Goal: Information Seeking & Learning: Learn about a topic

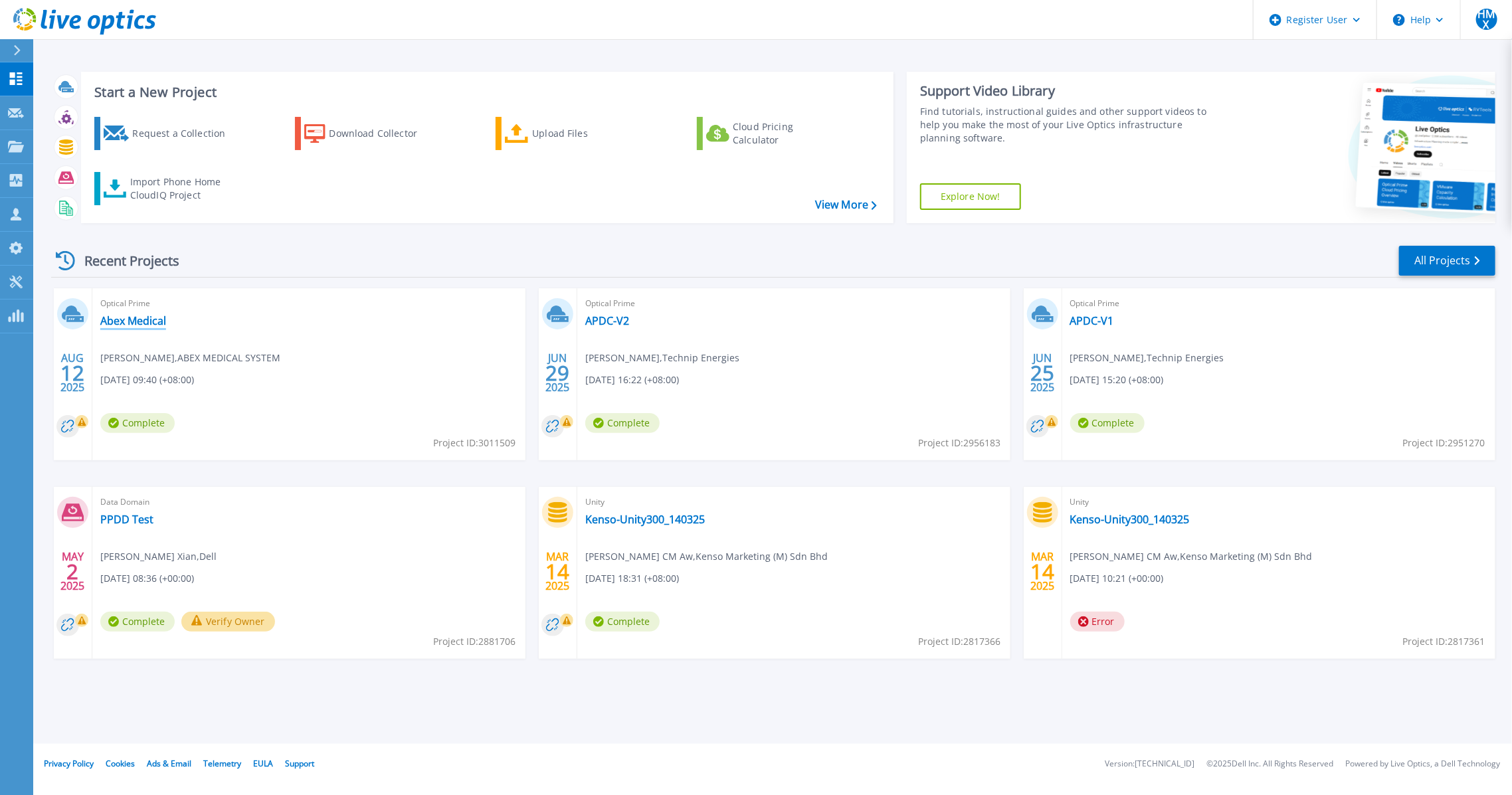
click at [149, 324] on link "Abex Medical" at bounding box center [133, 321] width 66 height 13
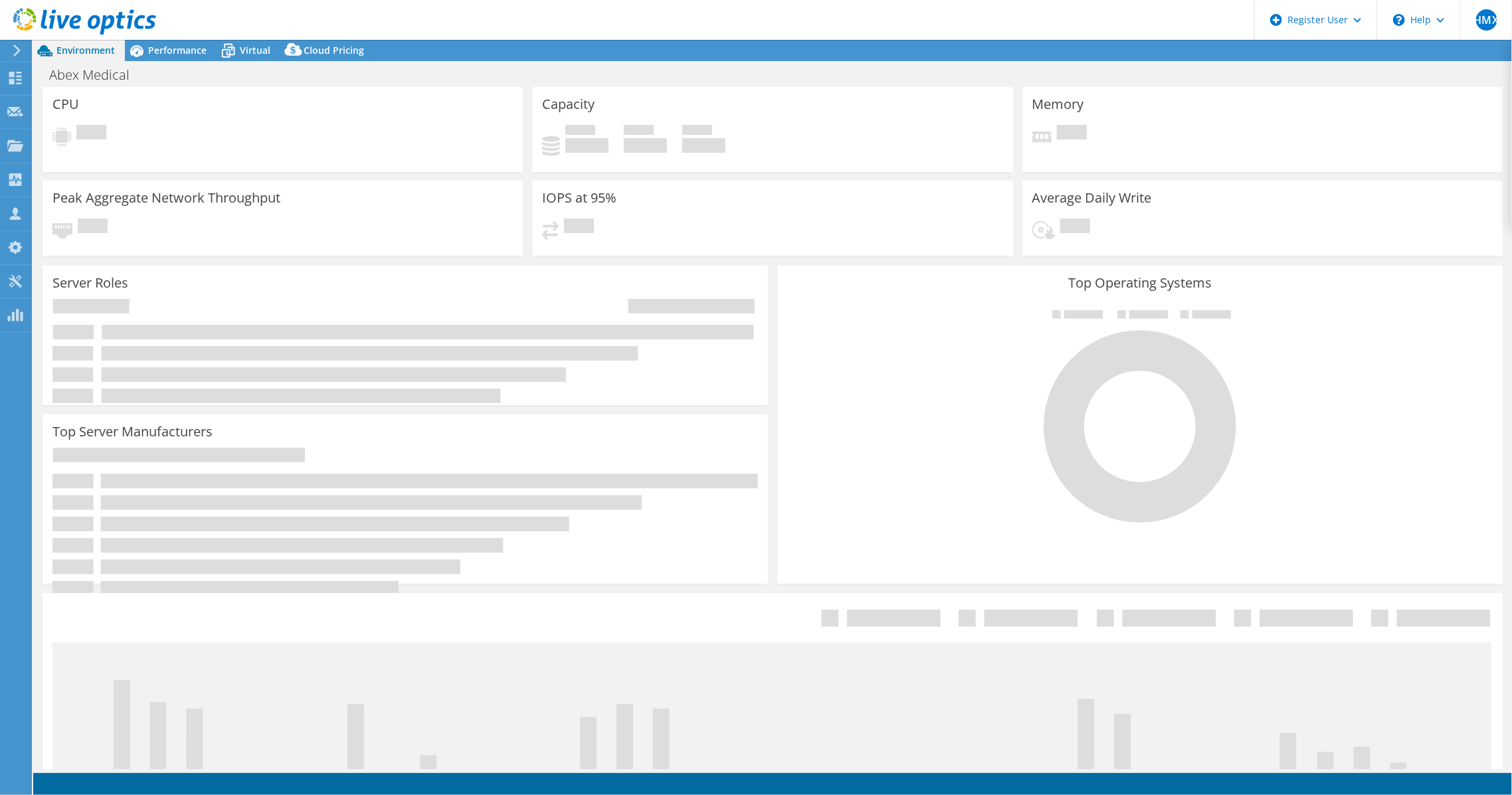
select select "USD"
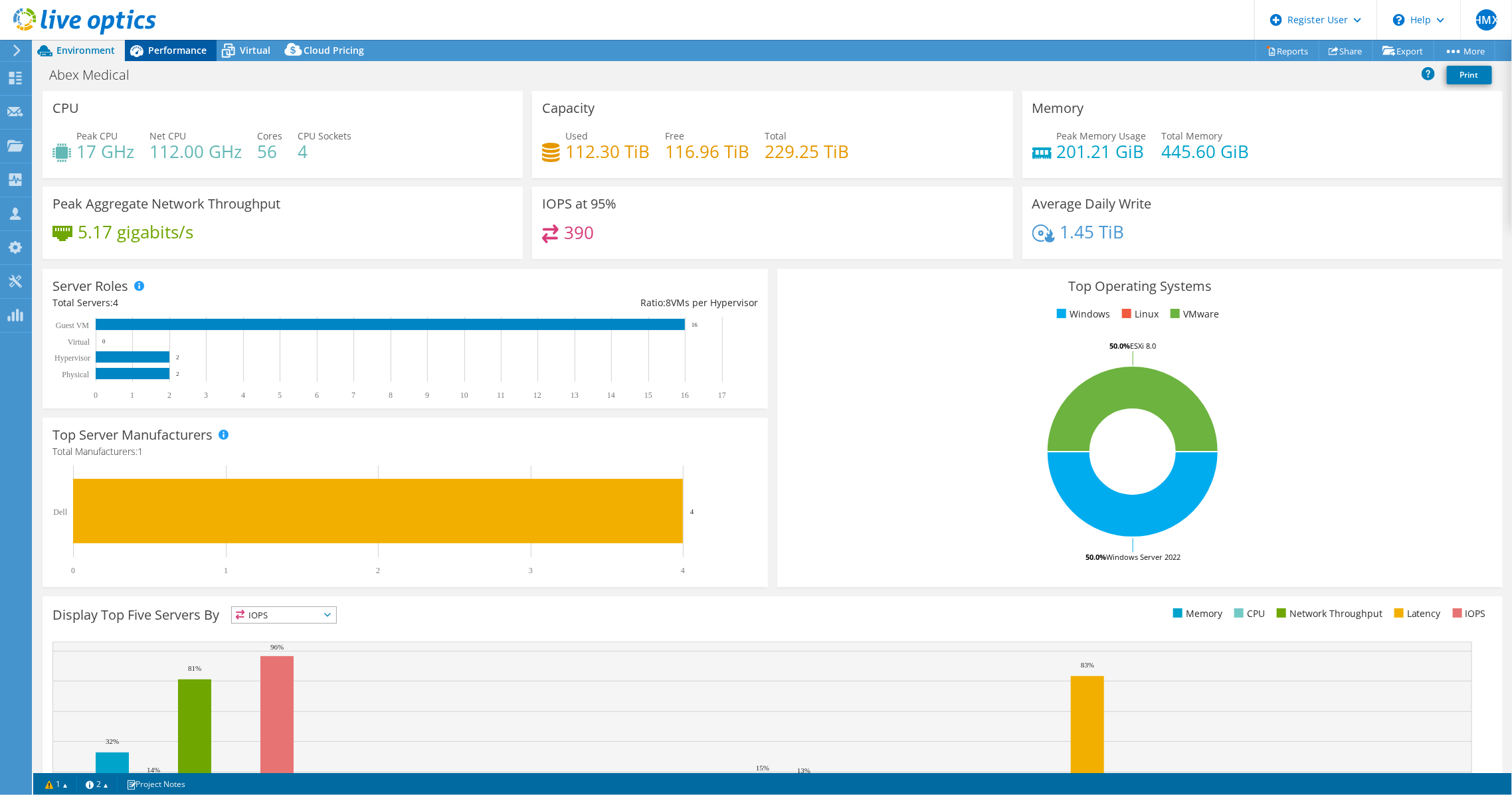
click at [173, 45] on span "Performance" at bounding box center [177, 50] width 58 height 13
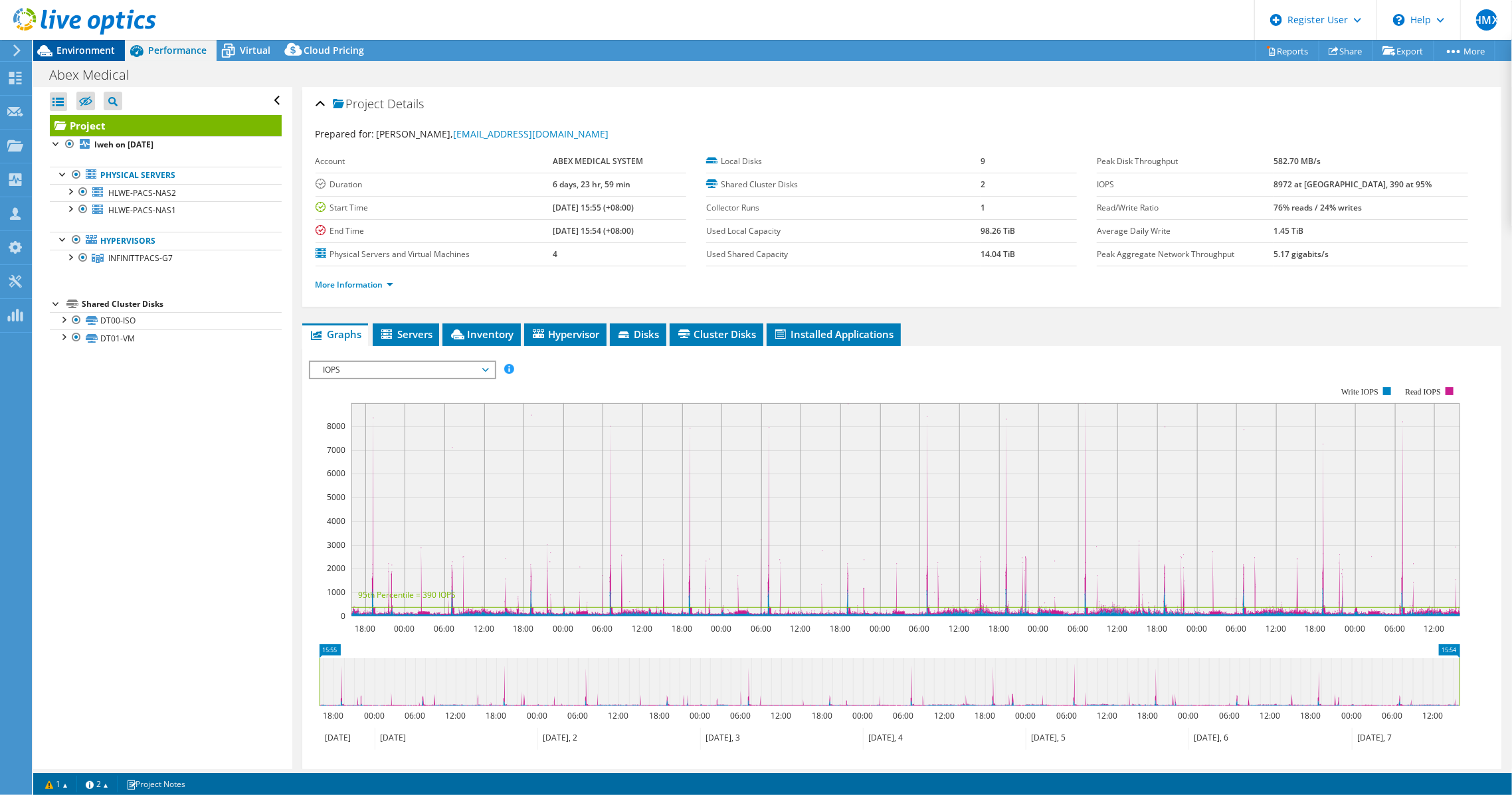
click at [57, 53] on span "Environment" at bounding box center [86, 50] width 58 height 13
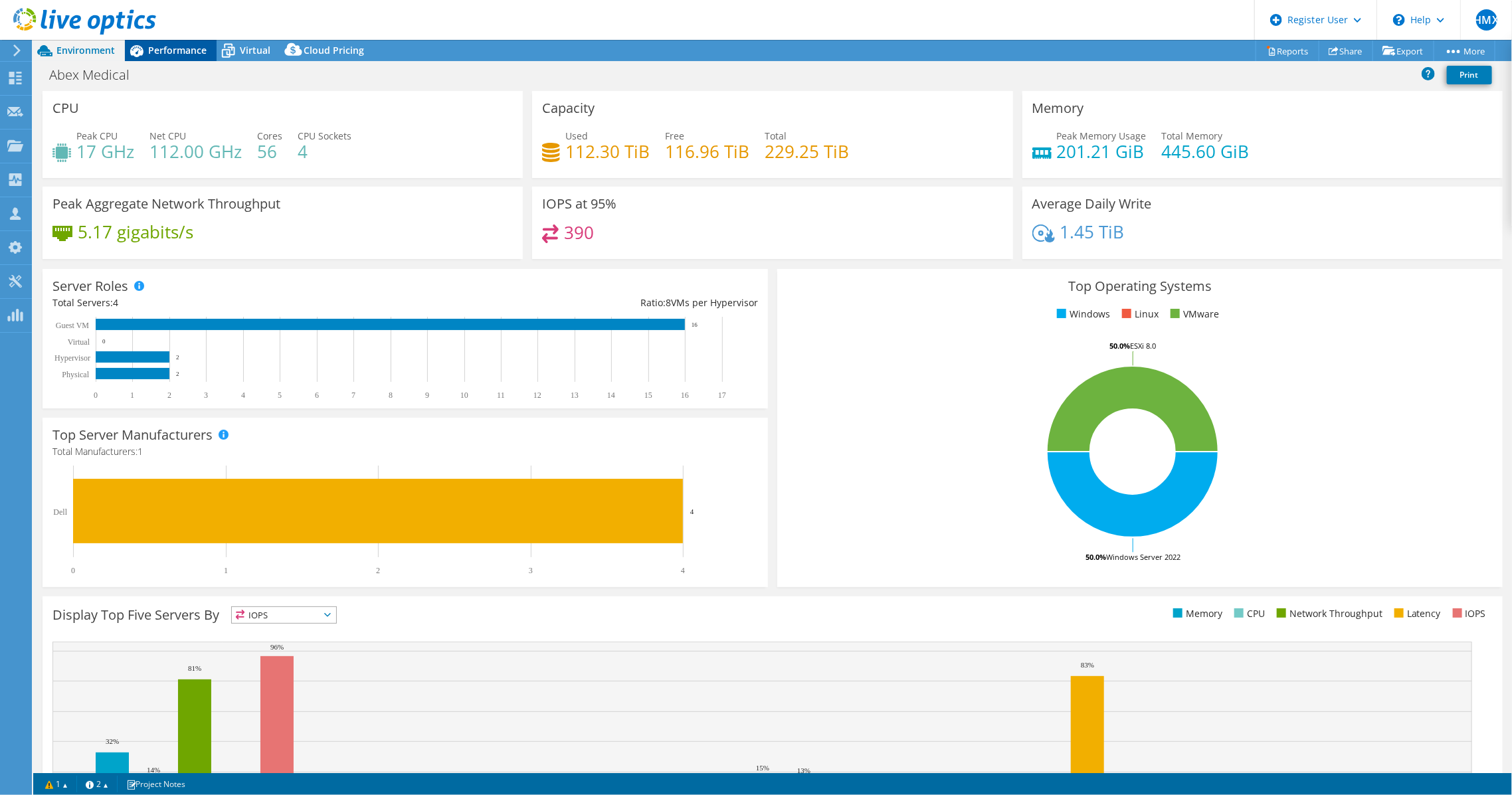
click at [181, 44] on span "Performance" at bounding box center [177, 50] width 58 height 13
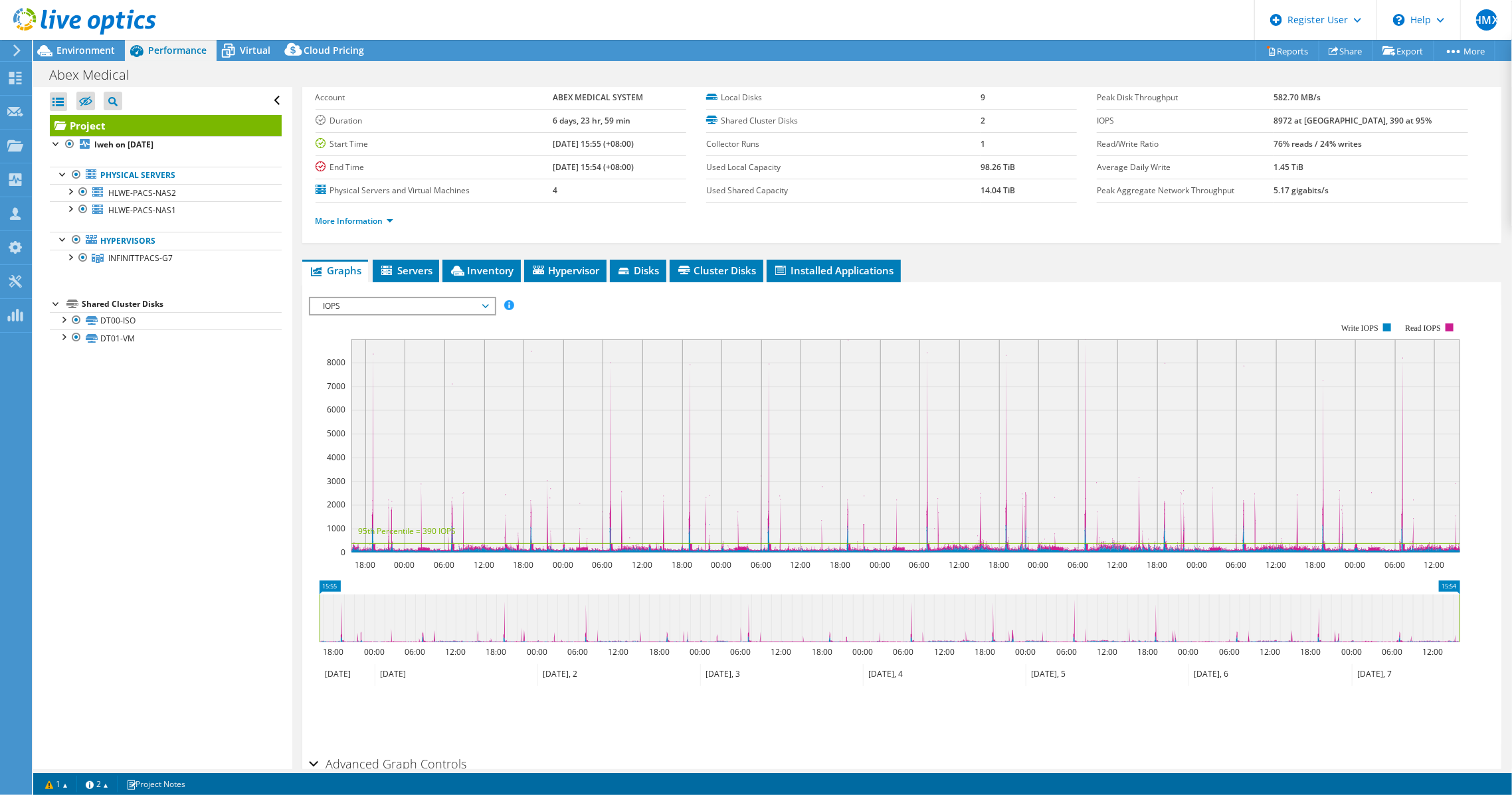
scroll to position [88, 0]
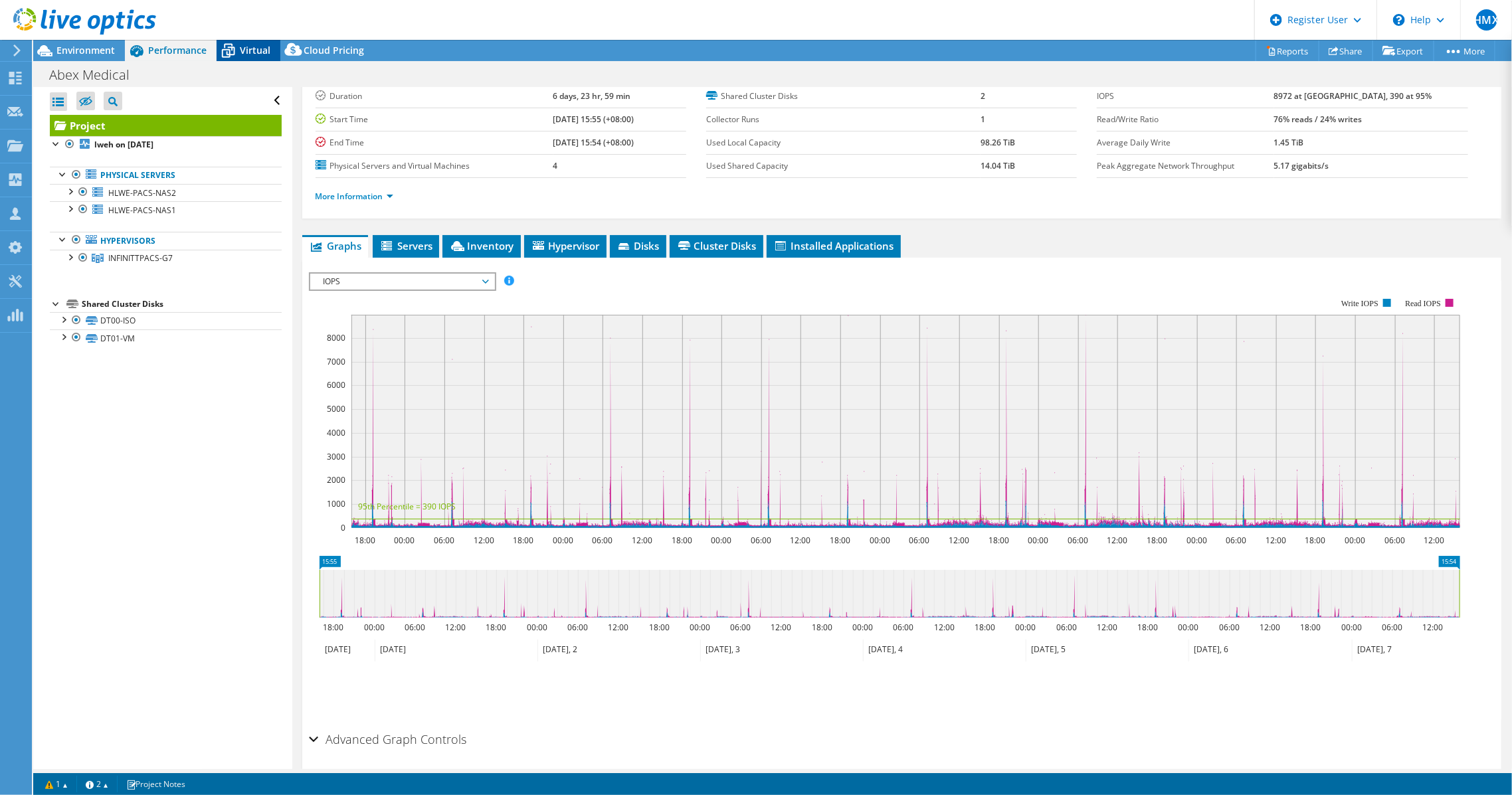
click at [234, 61] on icon at bounding box center [228, 50] width 23 height 24
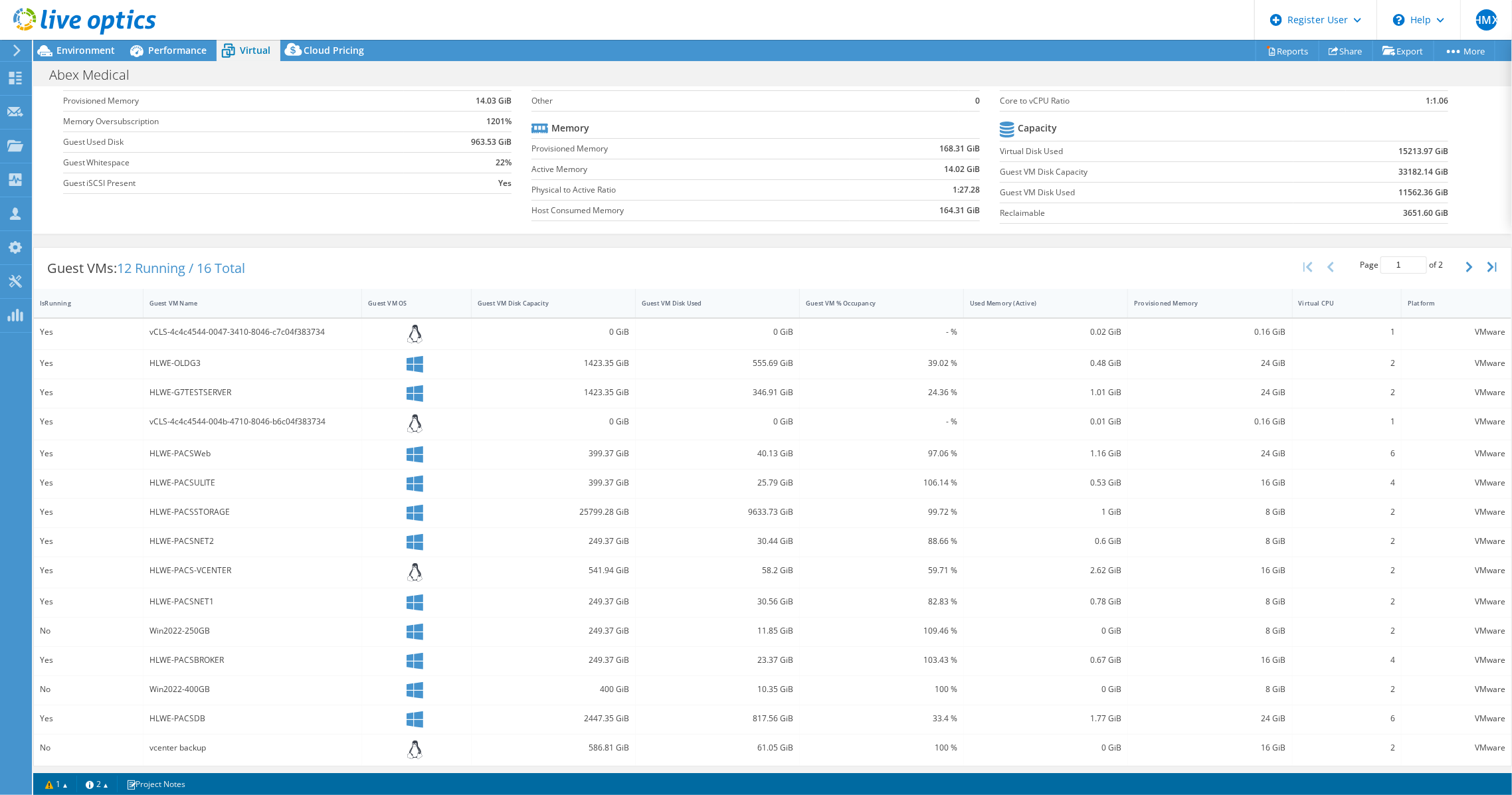
scroll to position [101, 0]
click at [67, 61] on div "Abex Medical Print" at bounding box center [772, 74] width 1479 height 26
click at [75, 55] on span "Environment" at bounding box center [86, 50] width 58 height 13
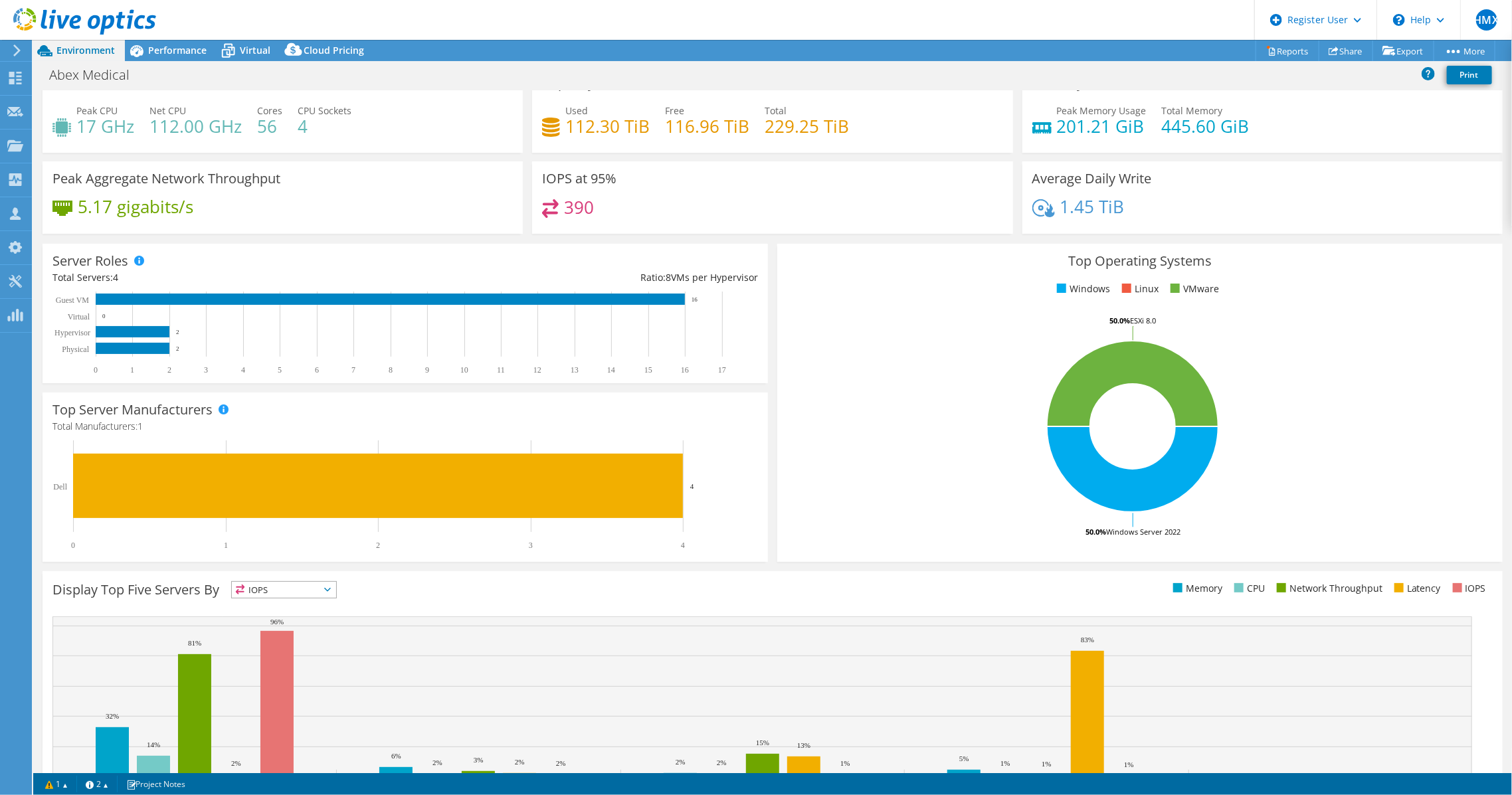
scroll to position [2, 0]
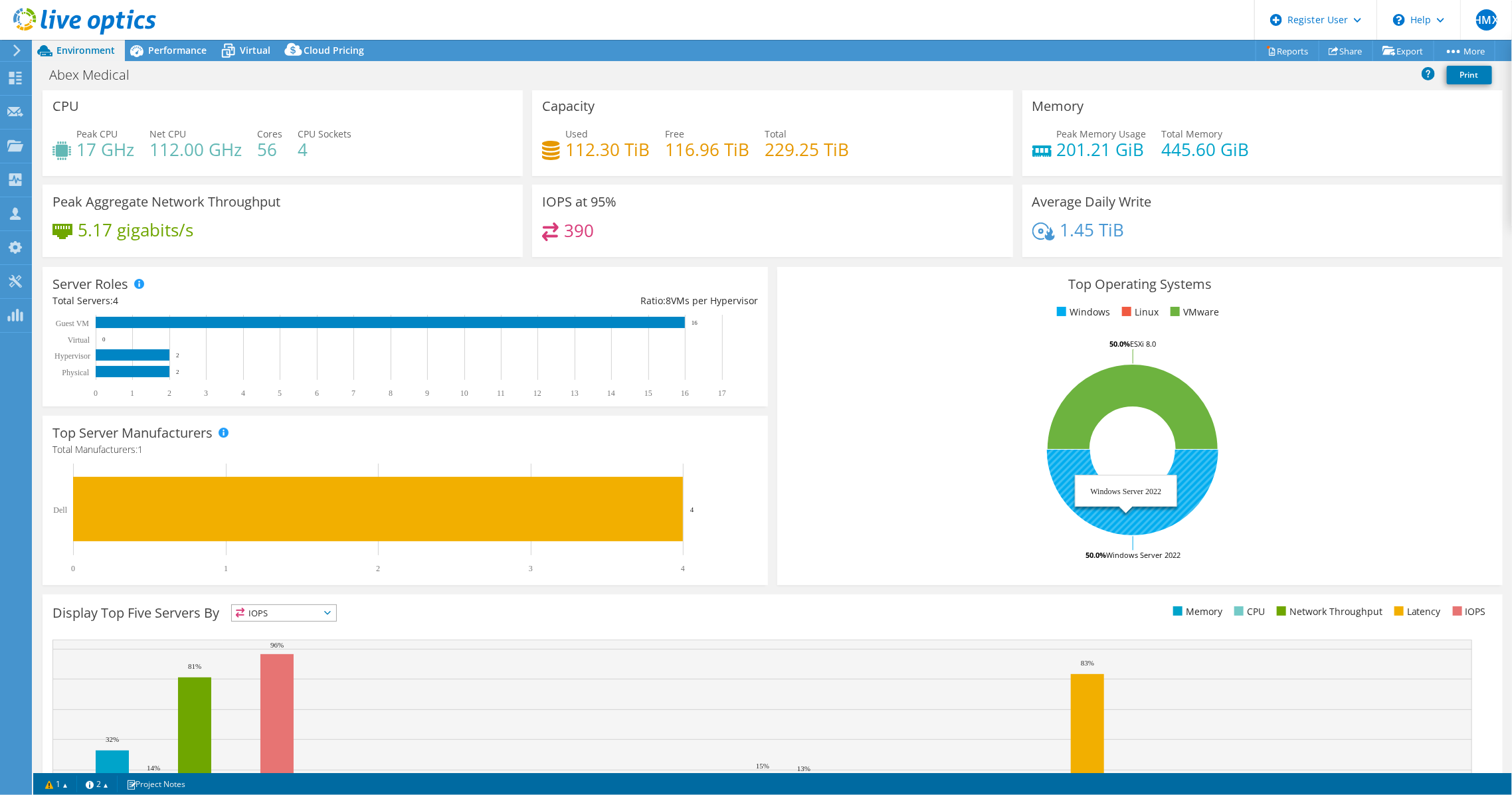
click at [1081, 499] on icon at bounding box center [1133, 493] width 172 height 86
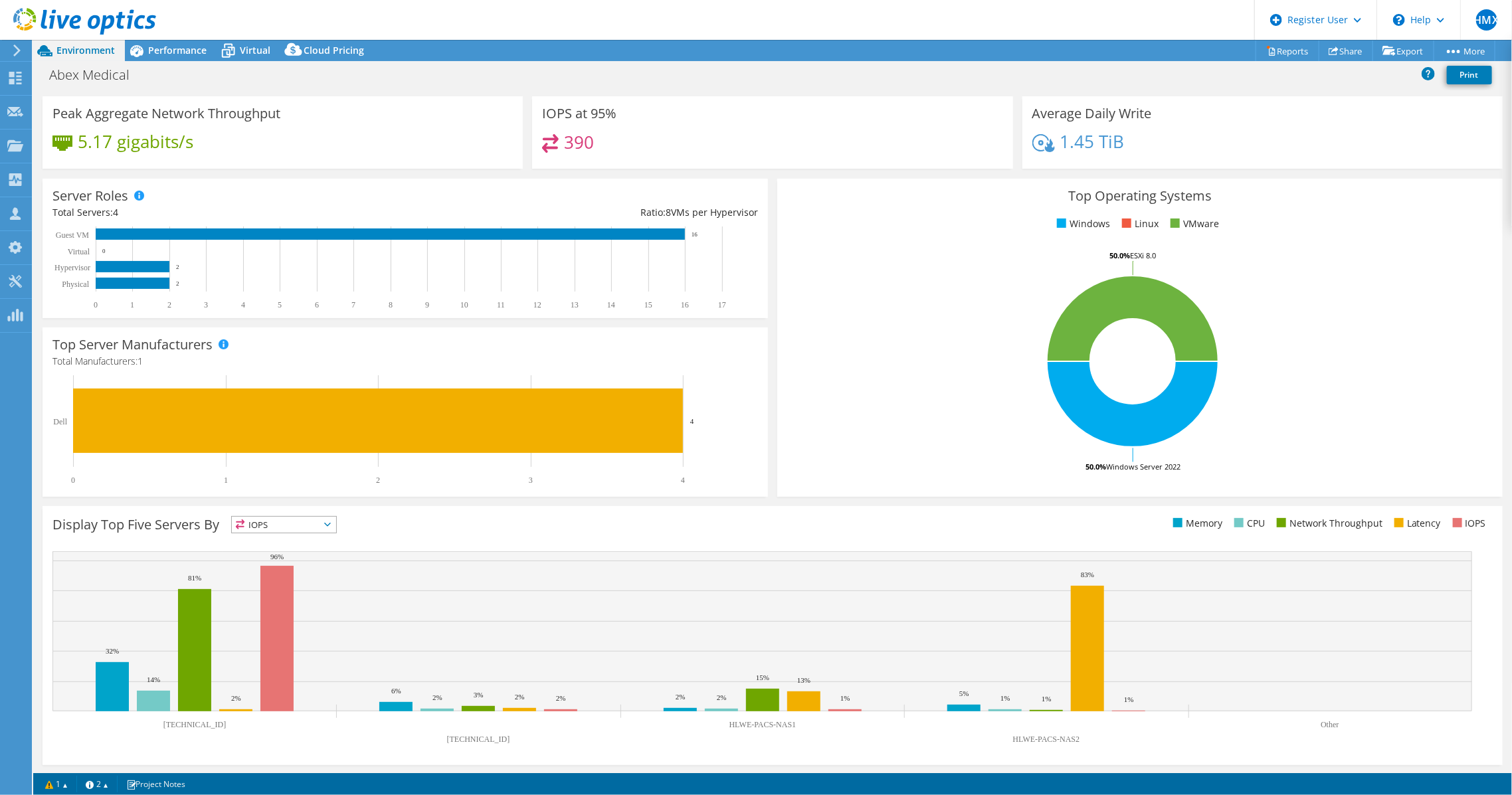
scroll to position [0, 0]
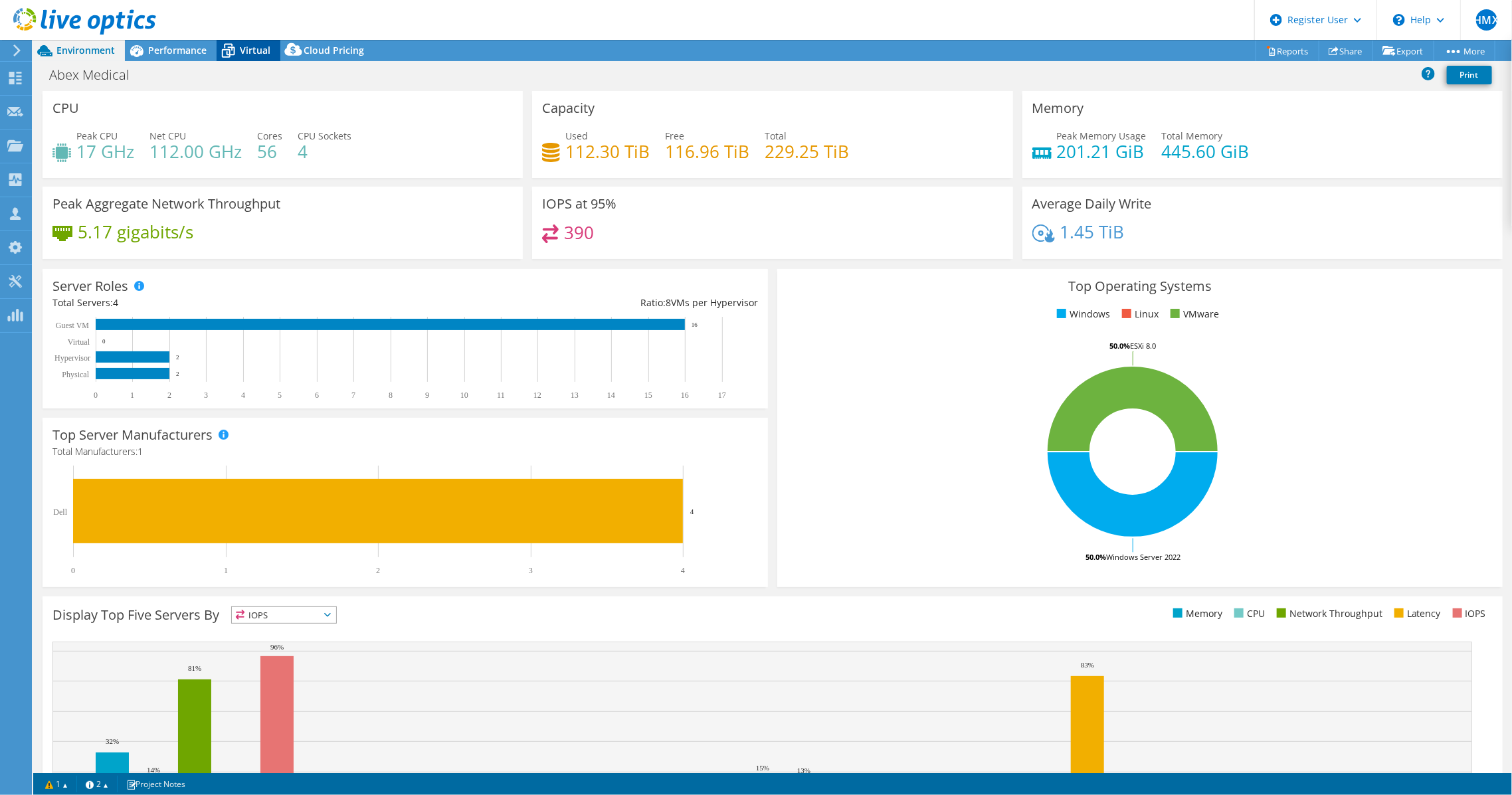
click at [255, 56] on span "Virtual" at bounding box center [255, 50] width 31 height 13
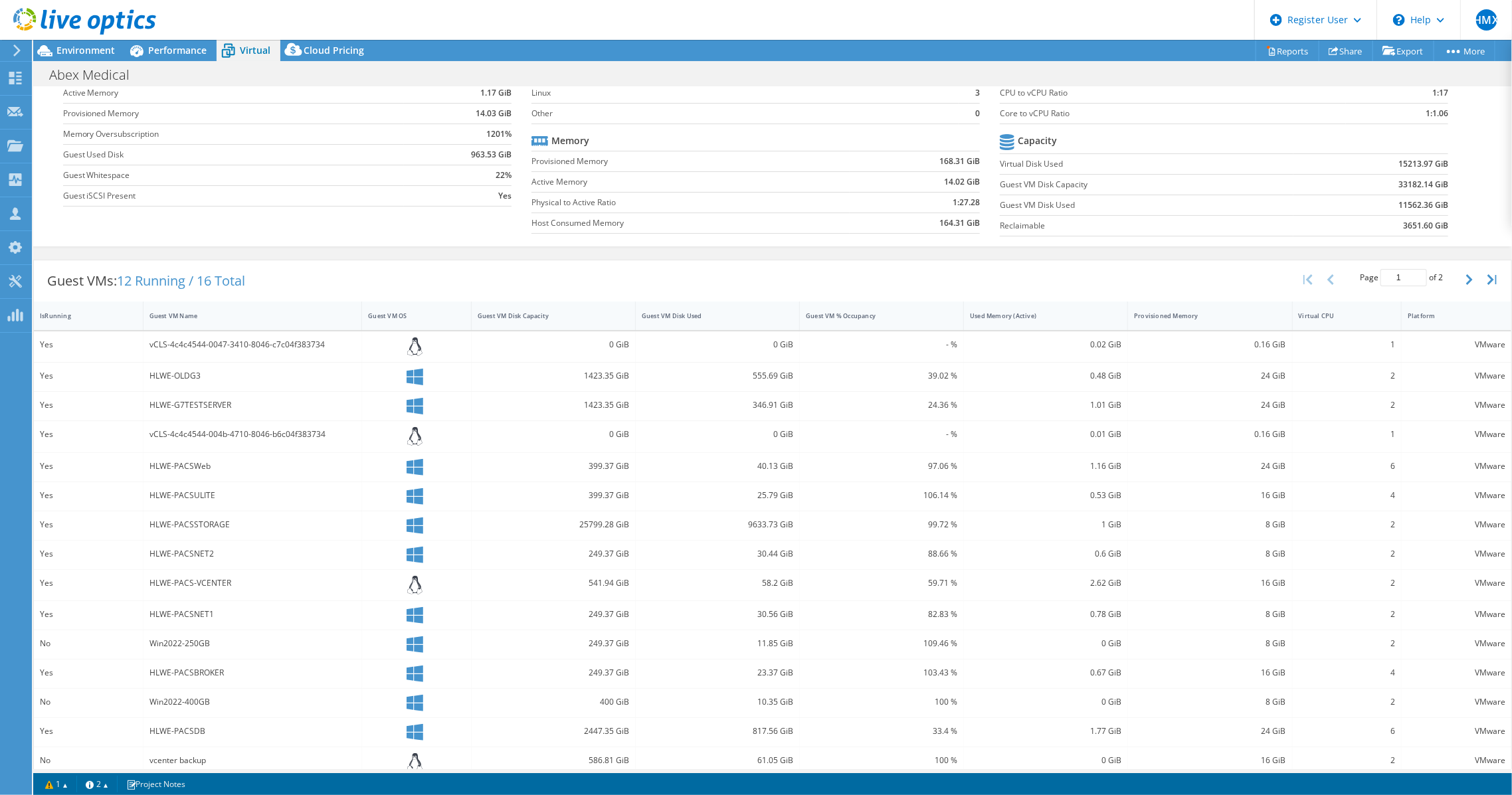
scroll to position [101, 0]
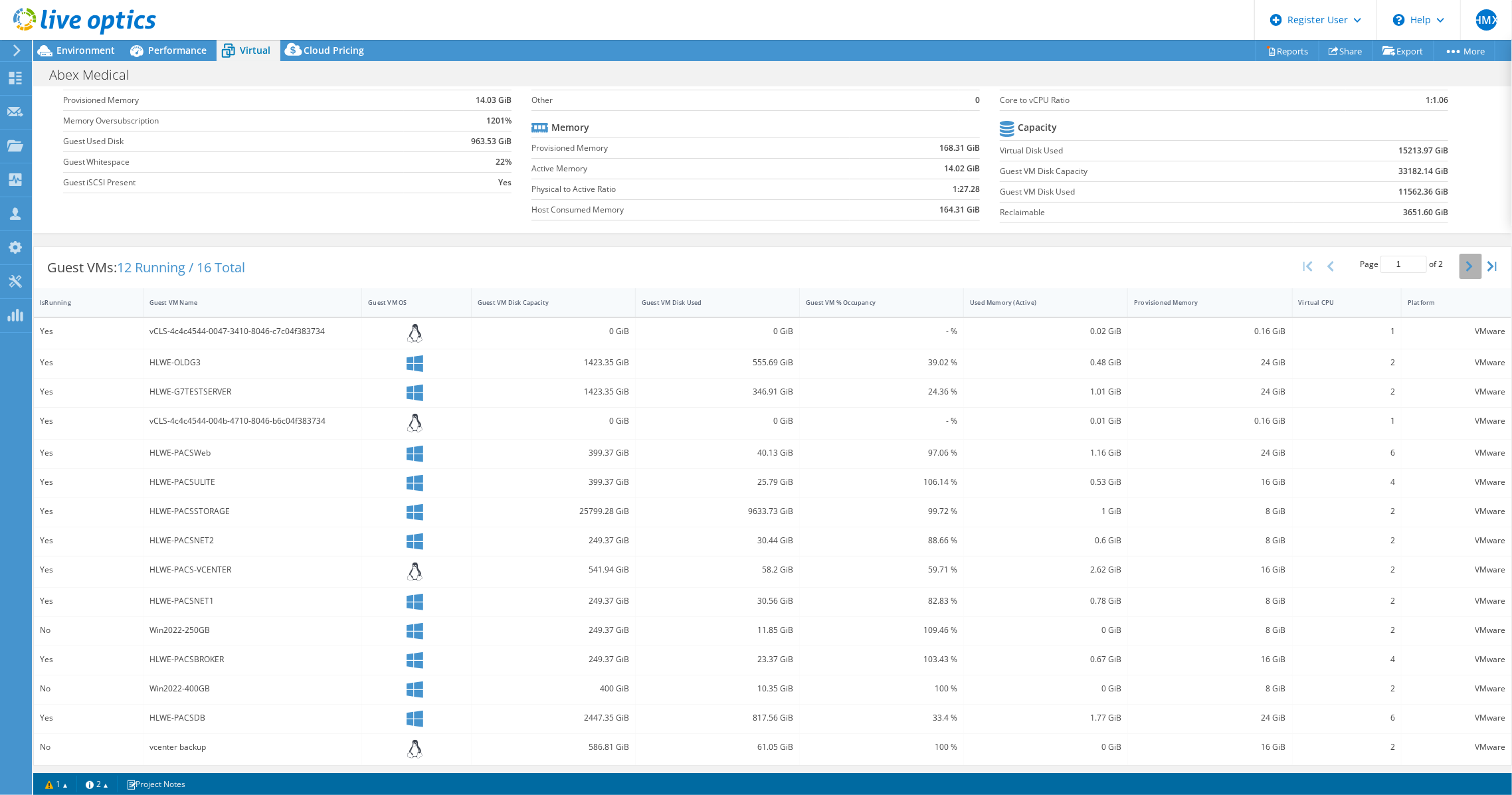
click at [1466, 261] on icon "button" at bounding box center [1469, 266] width 6 height 11
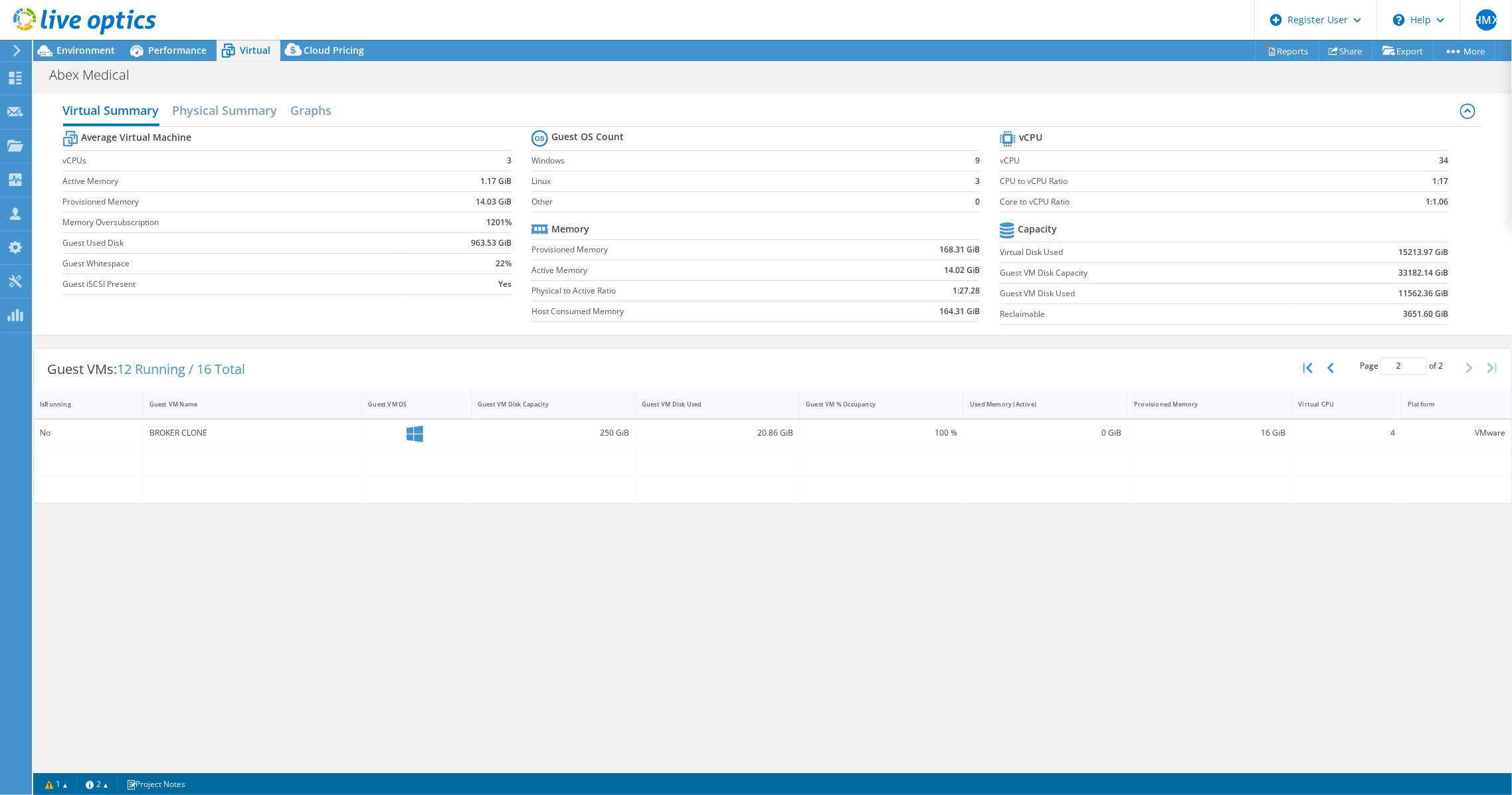
scroll to position [0, 0]
click at [1341, 368] on button "button" at bounding box center [1332, 368] width 23 height 25
type input "1"
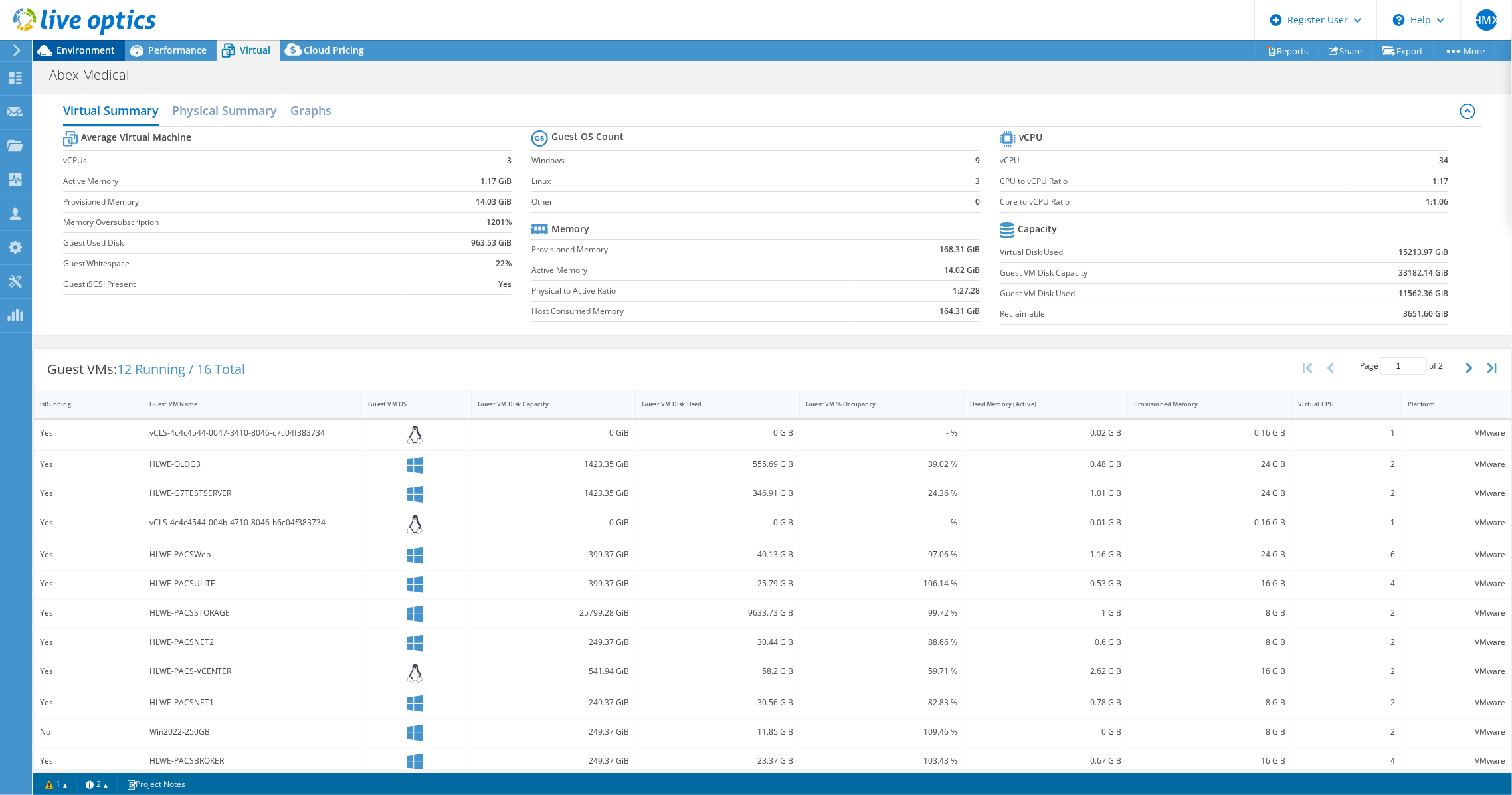
click at [72, 47] on span "Environment" at bounding box center [86, 50] width 58 height 13
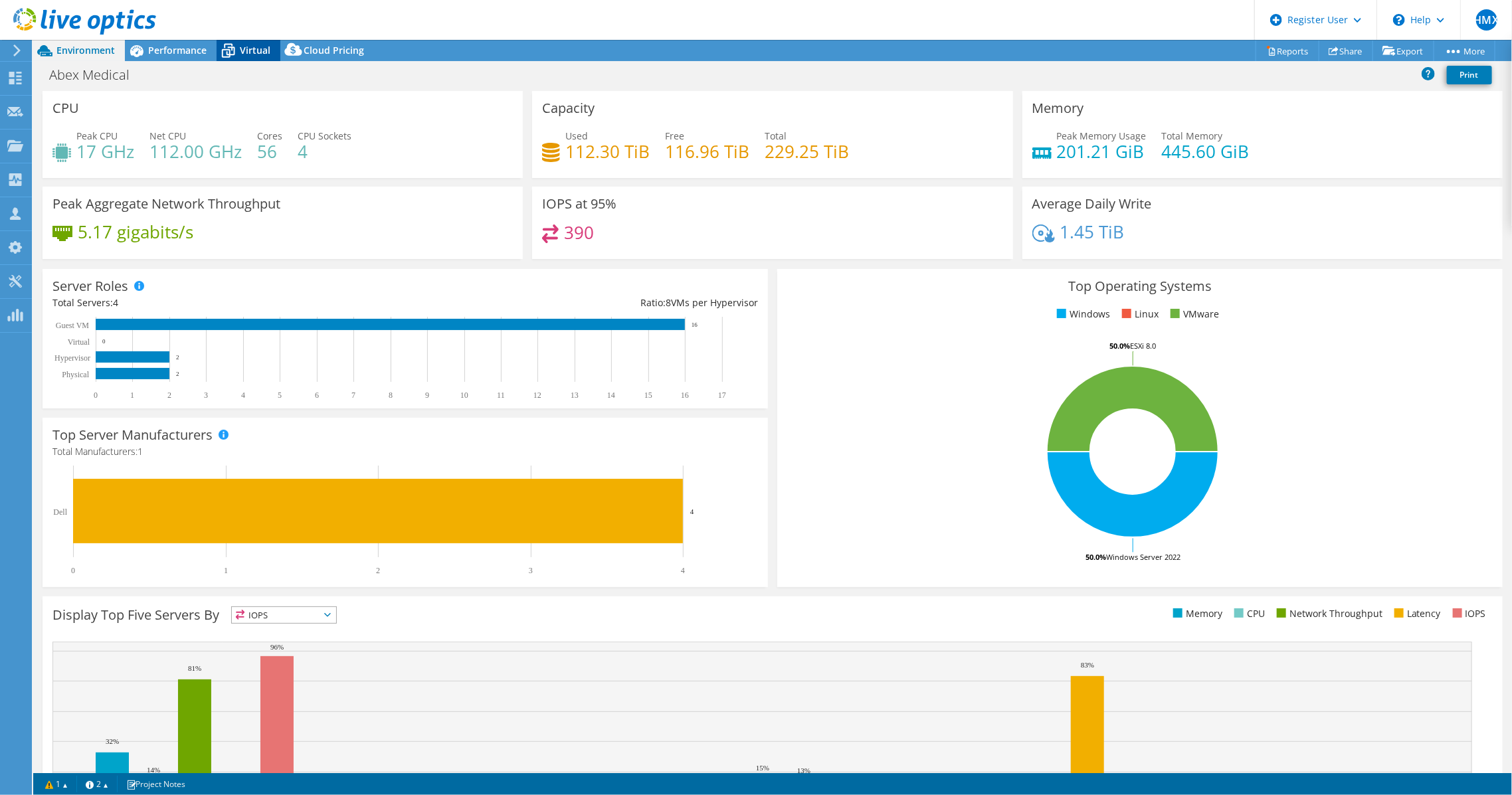
click at [245, 49] on span "Virtual" at bounding box center [255, 50] width 31 height 13
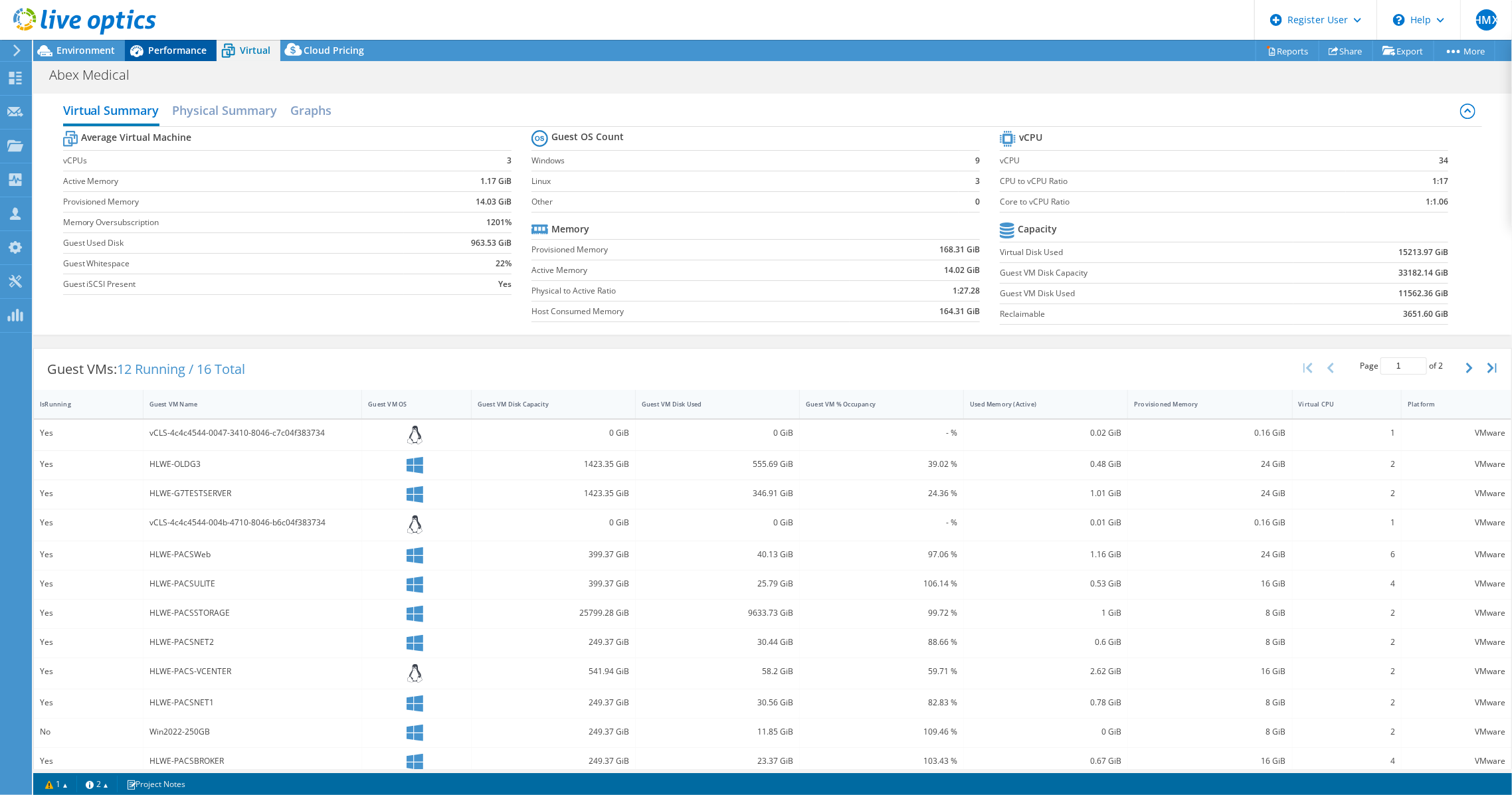
click at [174, 54] on span "Performance" at bounding box center [177, 50] width 58 height 13
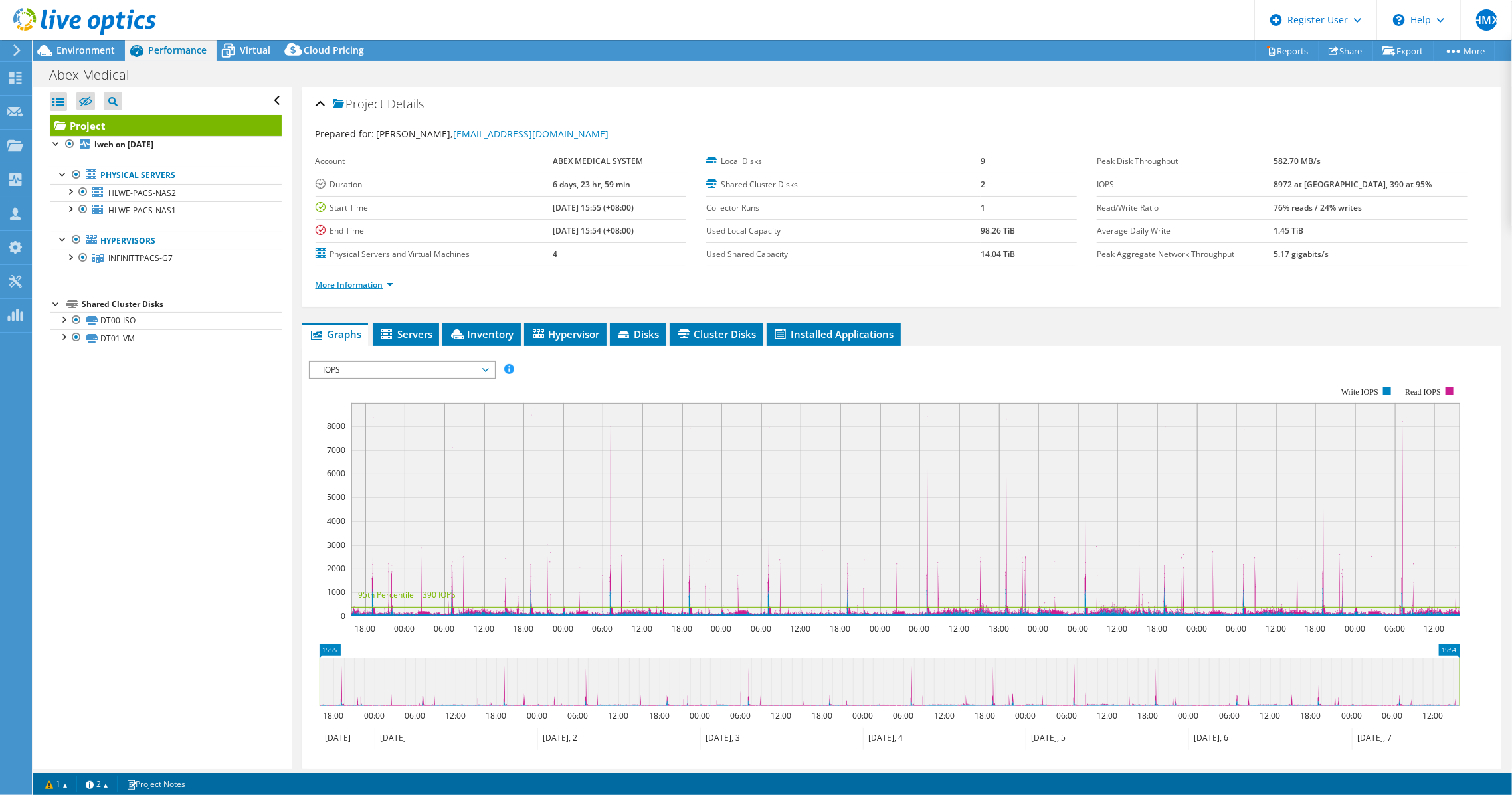
click at [374, 280] on link "More Information" at bounding box center [354, 284] width 78 height 11
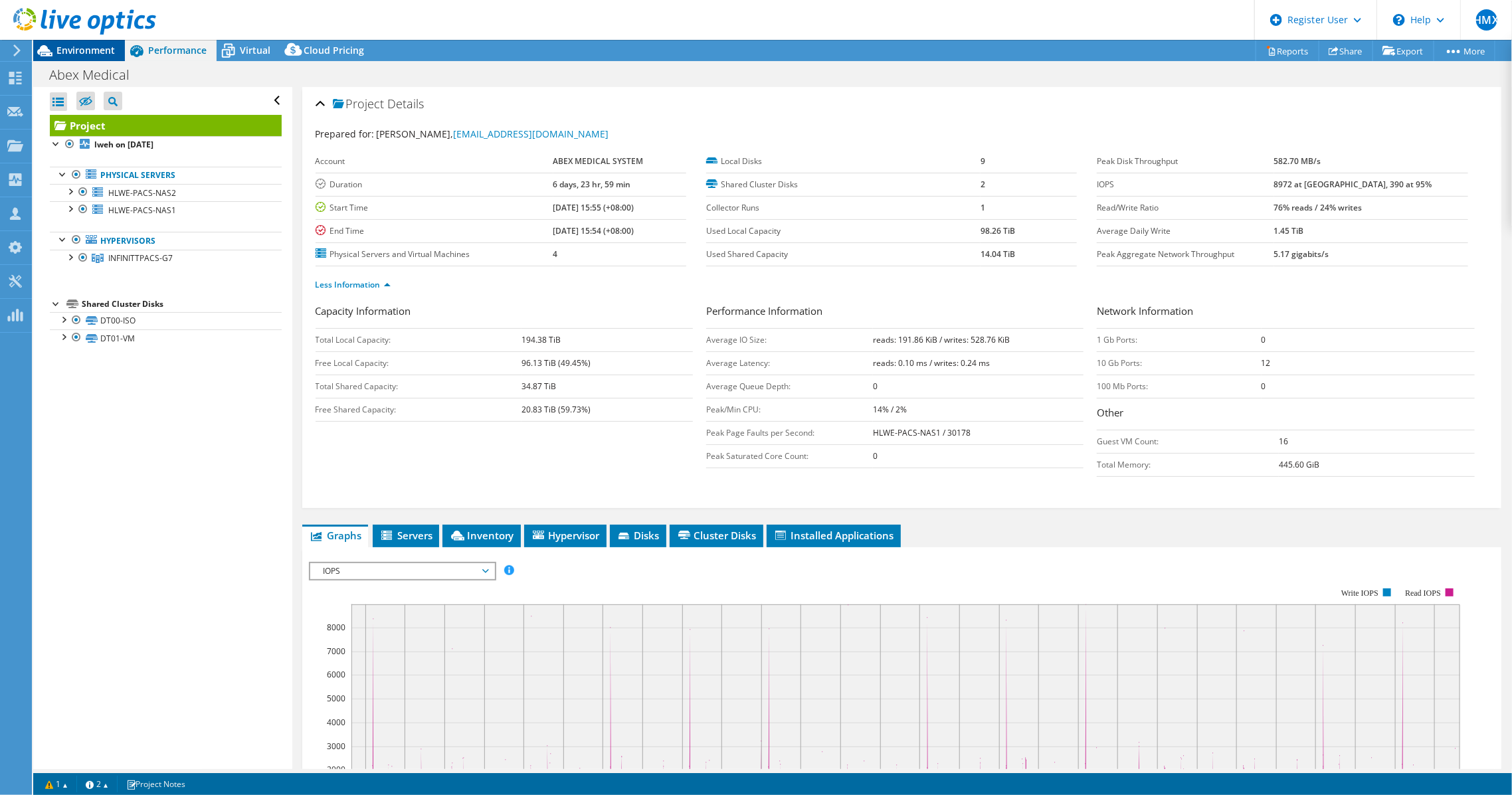
click at [107, 55] on span "Environment" at bounding box center [86, 50] width 58 height 13
